Goal: Task Accomplishment & Management: Manage account settings

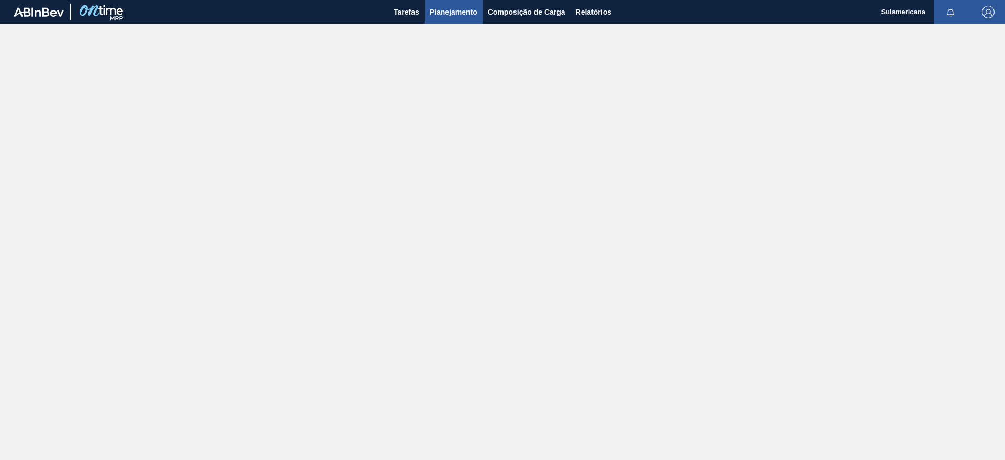
click at [458, 12] on span "Planejamento" at bounding box center [454, 12] width 48 height 13
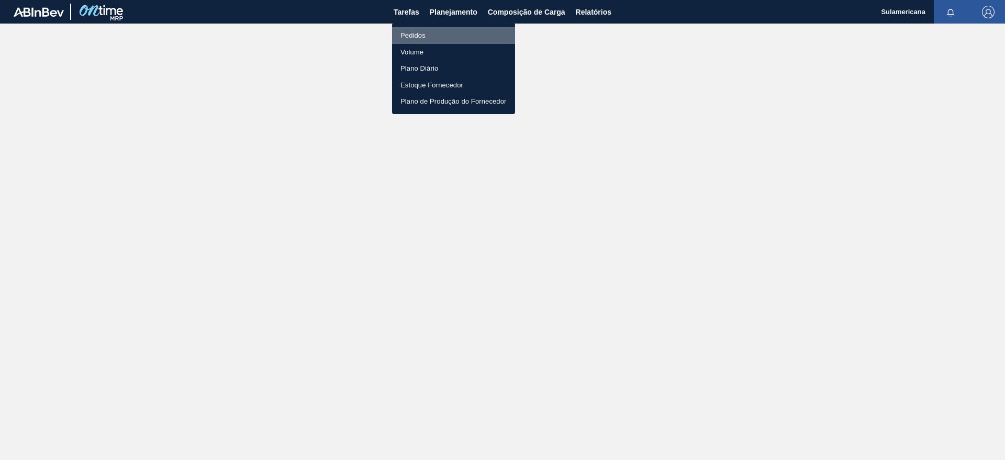
click at [426, 38] on li "Pedidos" at bounding box center [453, 35] width 123 height 17
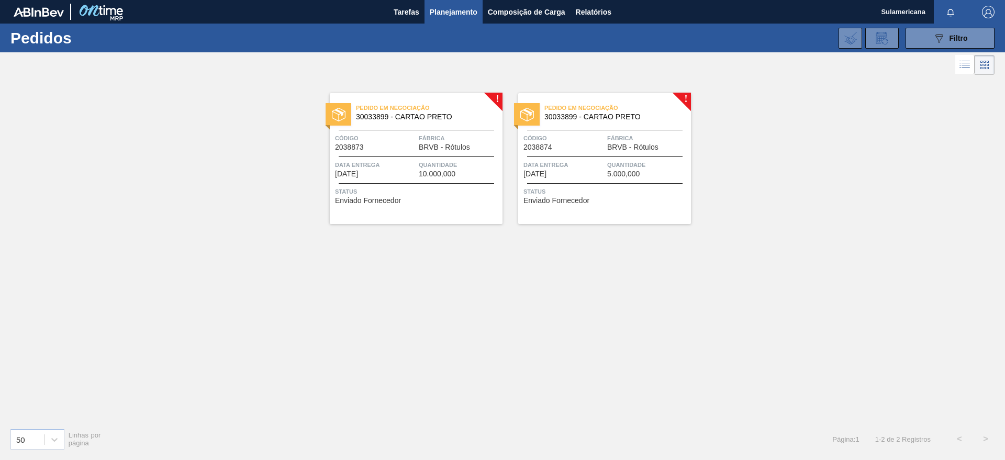
click at [494, 97] on div "Pedido em Negociação 30033899 - CARTAO PRETO Código 2038873 Fábrica BRVB - Rótu…" at bounding box center [416, 158] width 173 height 131
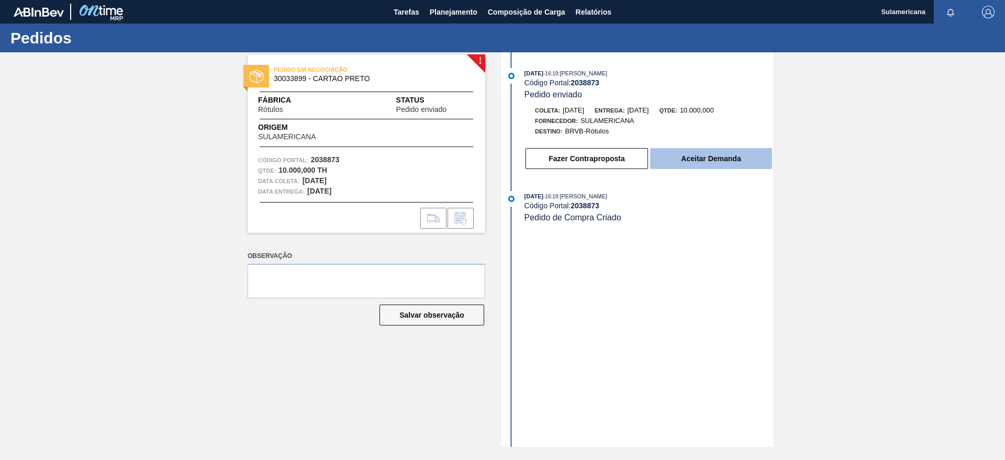
click at [698, 158] on button "Aceitar Demanda" at bounding box center [711, 158] width 122 height 21
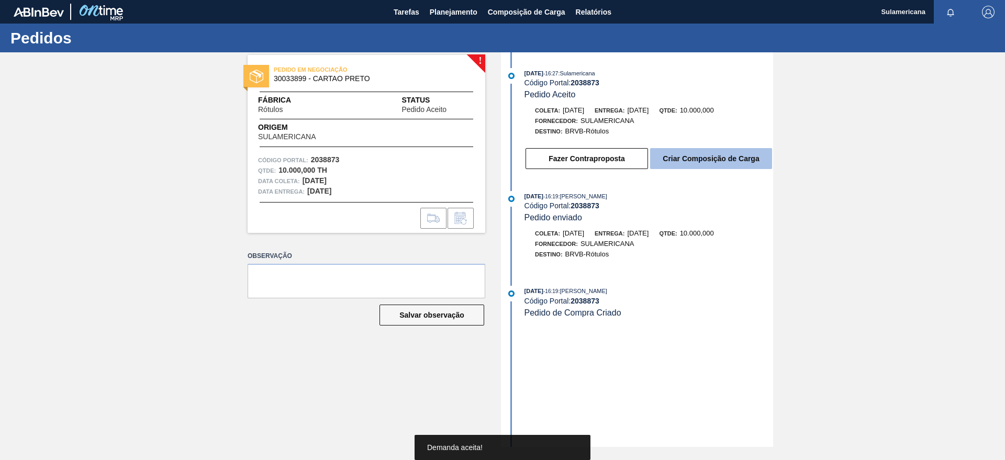
click at [699, 158] on button "Criar Composição de Carga" at bounding box center [711, 158] width 122 height 21
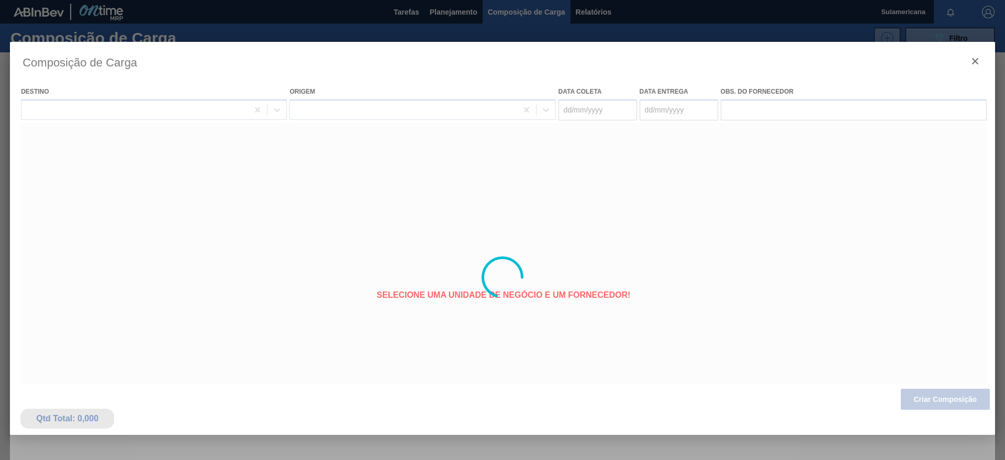
type coleta "[DATE]"
type entrega "[DATE]"
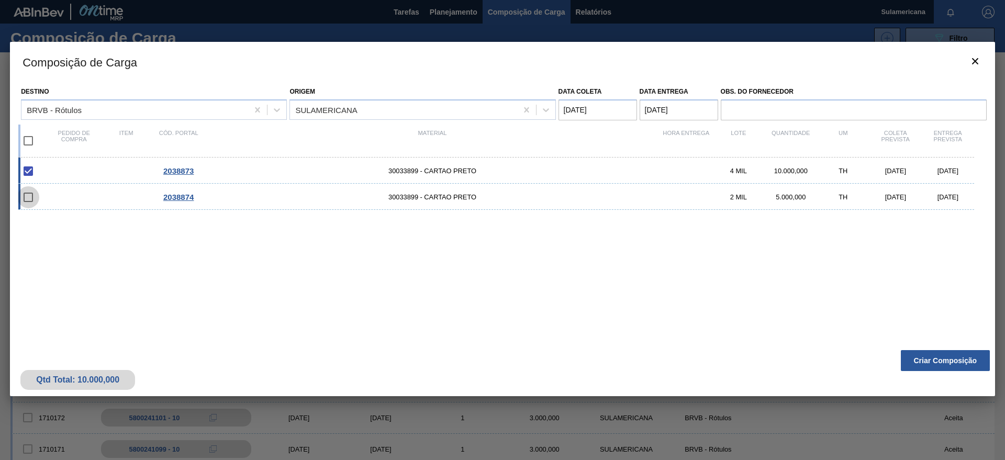
click at [30, 196] on input "checkbox" at bounding box center [28, 197] width 22 height 22
checkbox input "false"
click at [946, 363] on button "Criar Composição" at bounding box center [945, 360] width 89 height 21
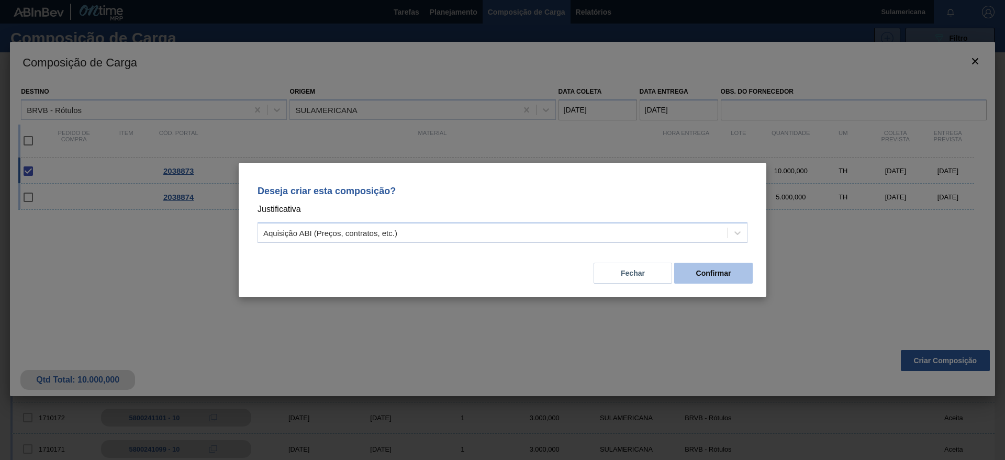
click at [747, 272] on button "Confirmar" at bounding box center [713, 273] width 79 height 21
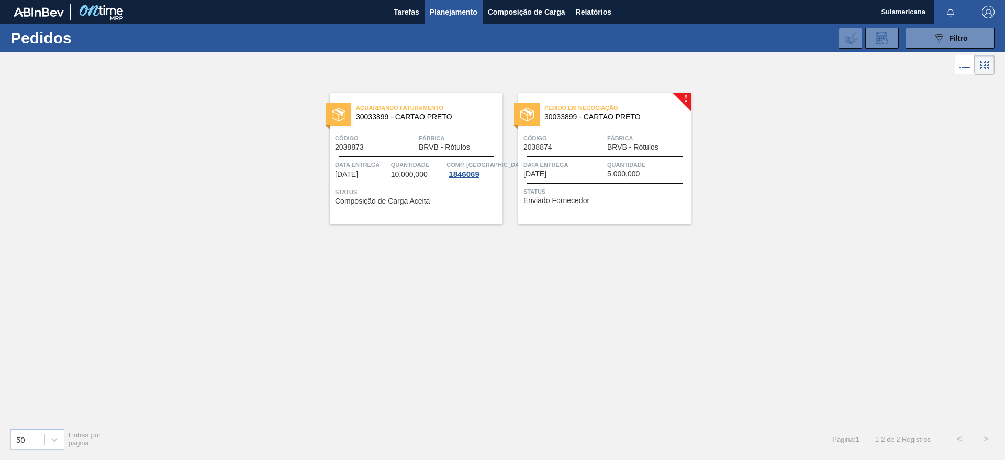
click at [687, 92] on div "!" at bounding box center [691, 92] width 37 height 37
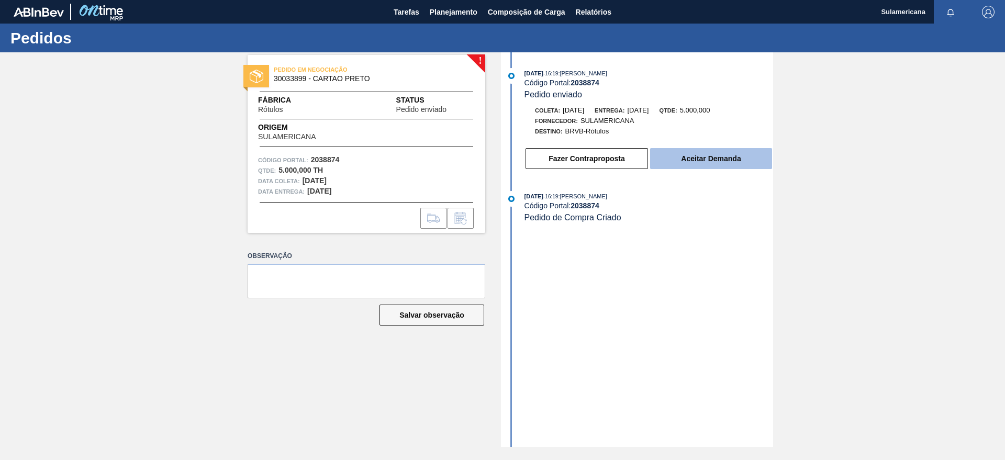
click at [746, 159] on button "Aceitar Demanda" at bounding box center [711, 158] width 122 height 21
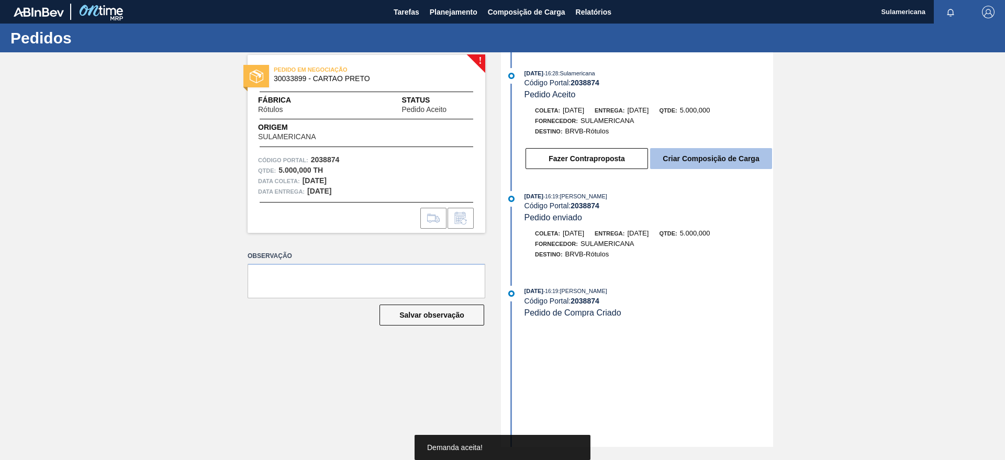
click at [728, 159] on button "Criar Composição de Carga" at bounding box center [711, 158] width 122 height 21
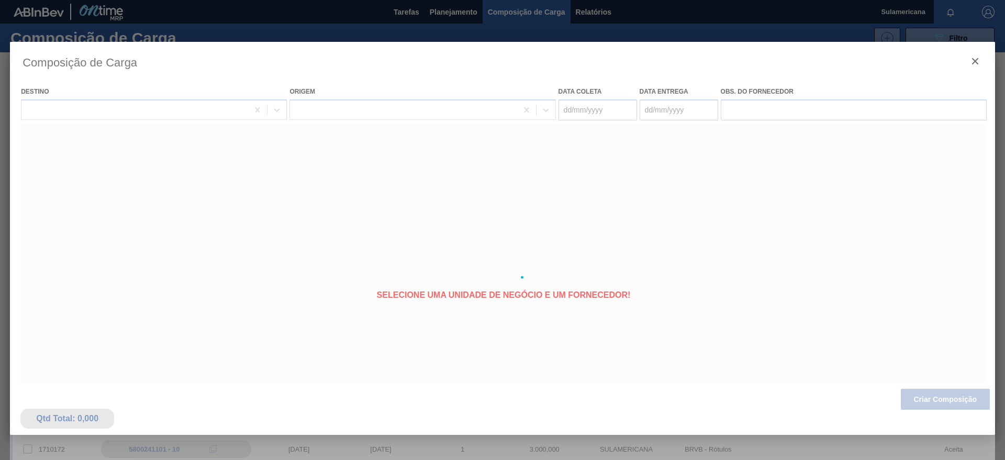
type coleta "[DATE]"
type entrega "[DATE]"
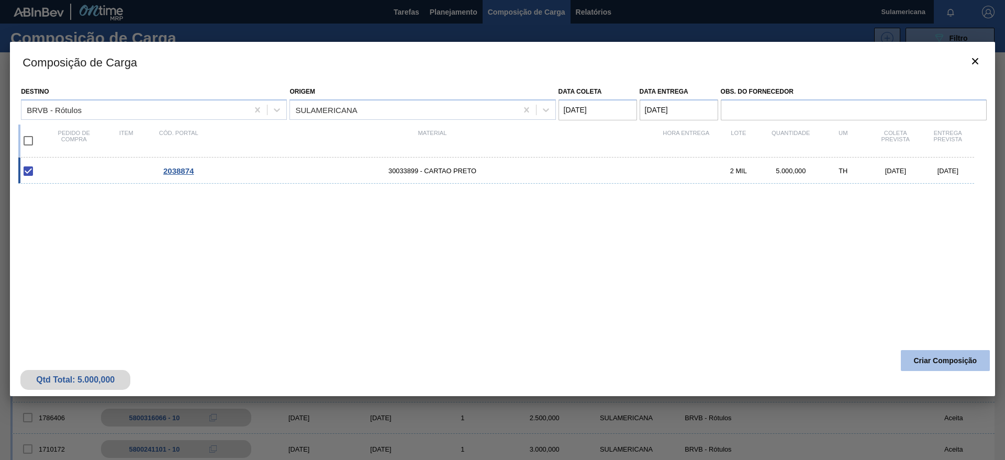
click at [937, 355] on button "Criar Composição" at bounding box center [945, 360] width 89 height 21
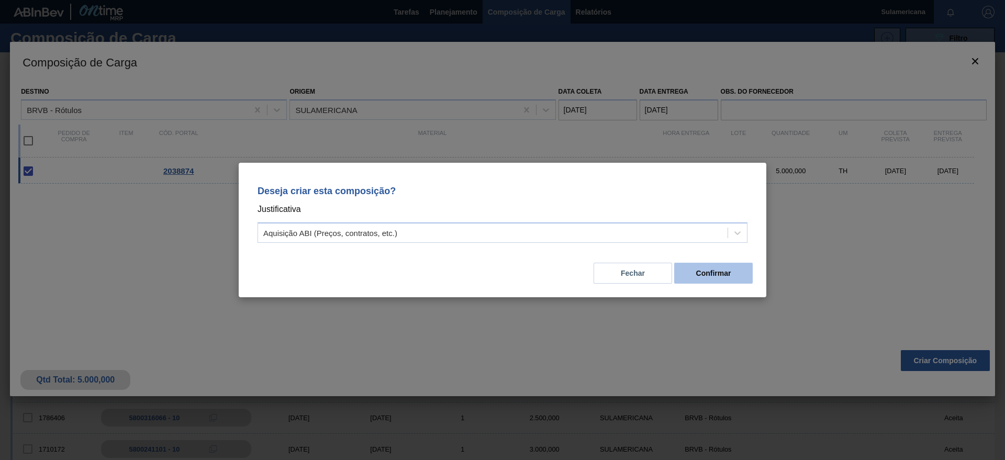
click at [708, 274] on button "Confirmar" at bounding box center [713, 273] width 79 height 21
